Goal: Information Seeking & Learning: Learn about a topic

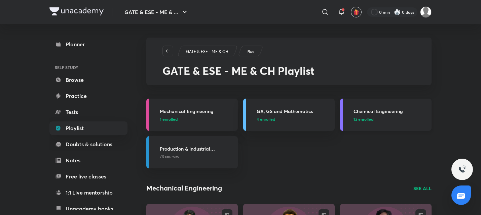
click at [414, 111] on h3 "Chemical Engineering" at bounding box center [390, 111] width 74 height 7
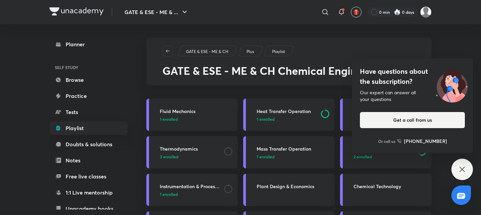
click at [458, 167] on icon at bounding box center [462, 170] width 8 height 8
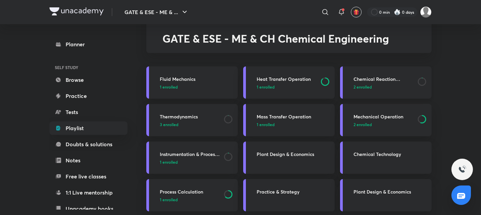
scroll to position [33, 0]
click at [371, 87] on span "2 enrolled" at bounding box center [362, 87] width 18 height 6
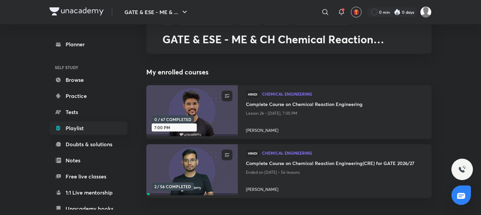
scroll to position [23, 0]
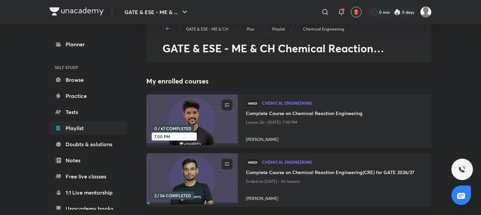
click at [338, 111] on h4 "Complete Course on Chemical Reaction Engineering" at bounding box center [334, 114] width 177 height 8
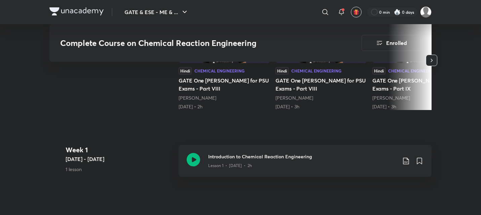
scroll to position [210, 0]
click at [193, 161] on icon at bounding box center [193, 159] width 13 height 13
